Goal: Find specific page/section: Find specific page/section

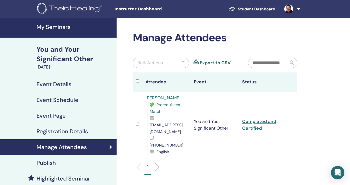
click at [258, 119] on link "Completed and Certified" at bounding box center [259, 125] width 34 height 13
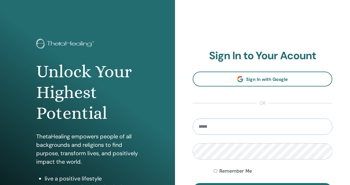
type input "**********"
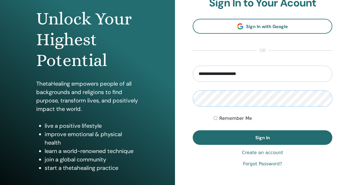
scroll to position [75, 0]
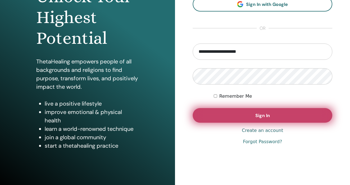
click at [257, 120] on button "Sign In" at bounding box center [263, 115] width 140 height 15
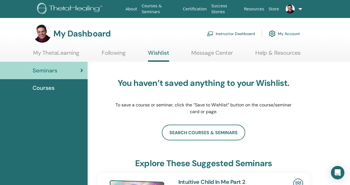
click at [51, 71] on span "Seminars" at bounding box center [45, 70] width 25 height 8
click at [232, 35] on link "Instructor Dashboard" at bounding box center [231, 34] width 48 height 12
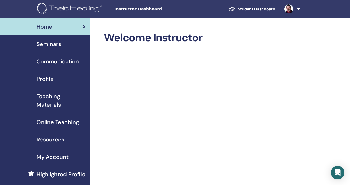
click at [46, 44] on span "Seminars" at bounding box center [49, 44] width 25 height 8
